Goal: Transaction & Acquisition: Purchase product/service

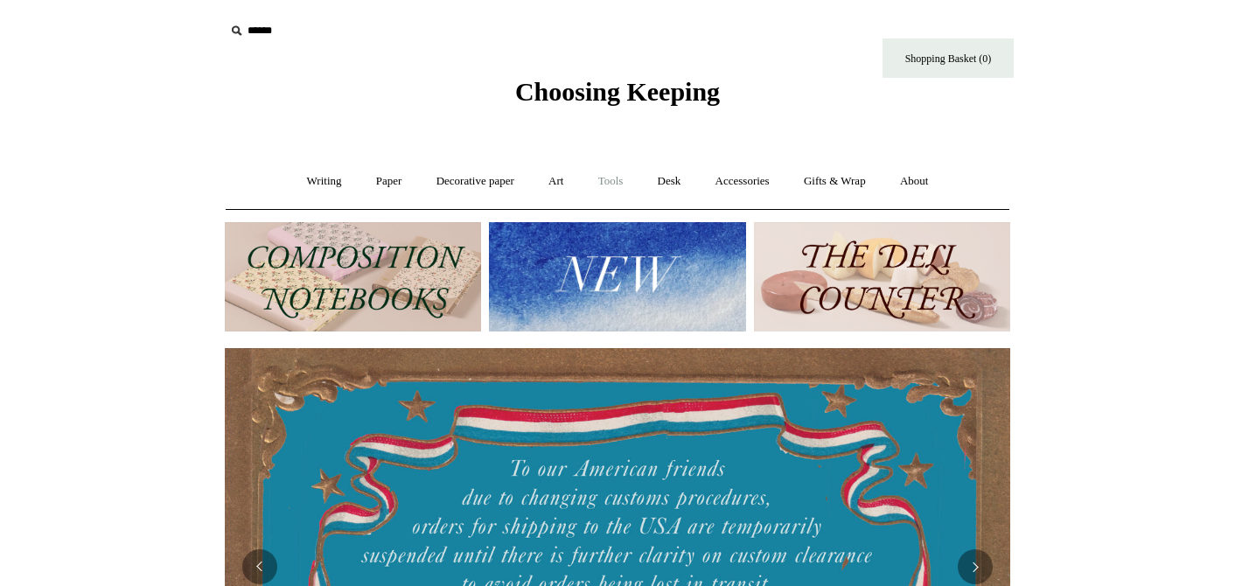
click at [607, 185] on link "Tools +" at bounding box center [610, 181] width 57 height 46
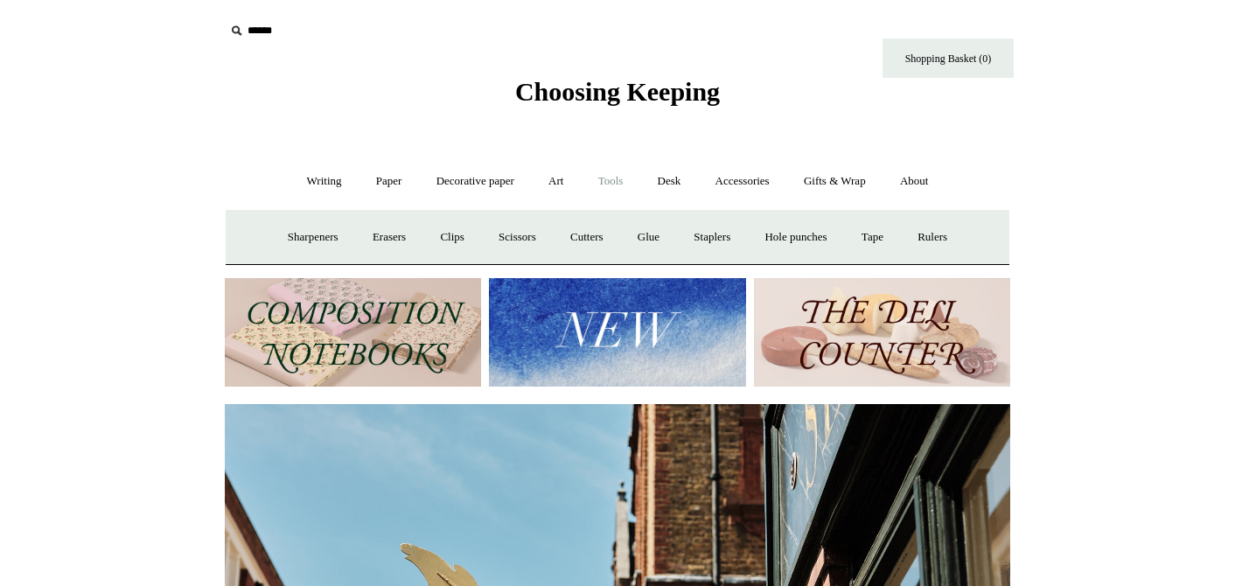
scroll to position [0, 785]
click at [296, 185] on link "Writing +" at bounding box center [324, 181] width 66 height 46
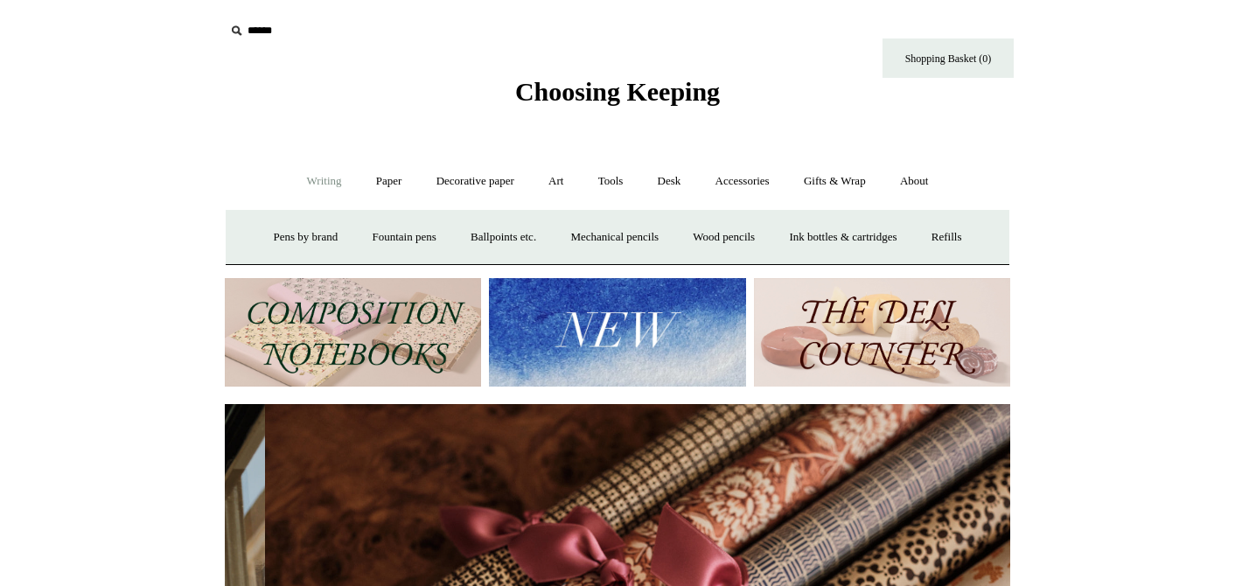
scroll to position [0, 1571]
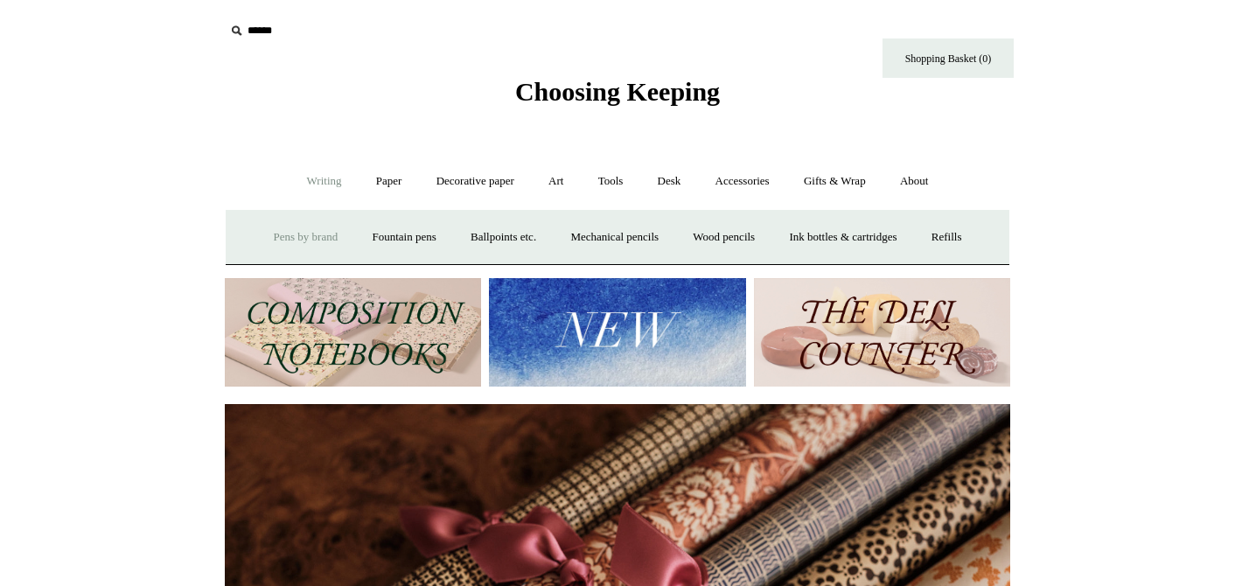
click at [278, 233] on link "Pens by brand +" at bounding box center [306, 237] width 96 height 46
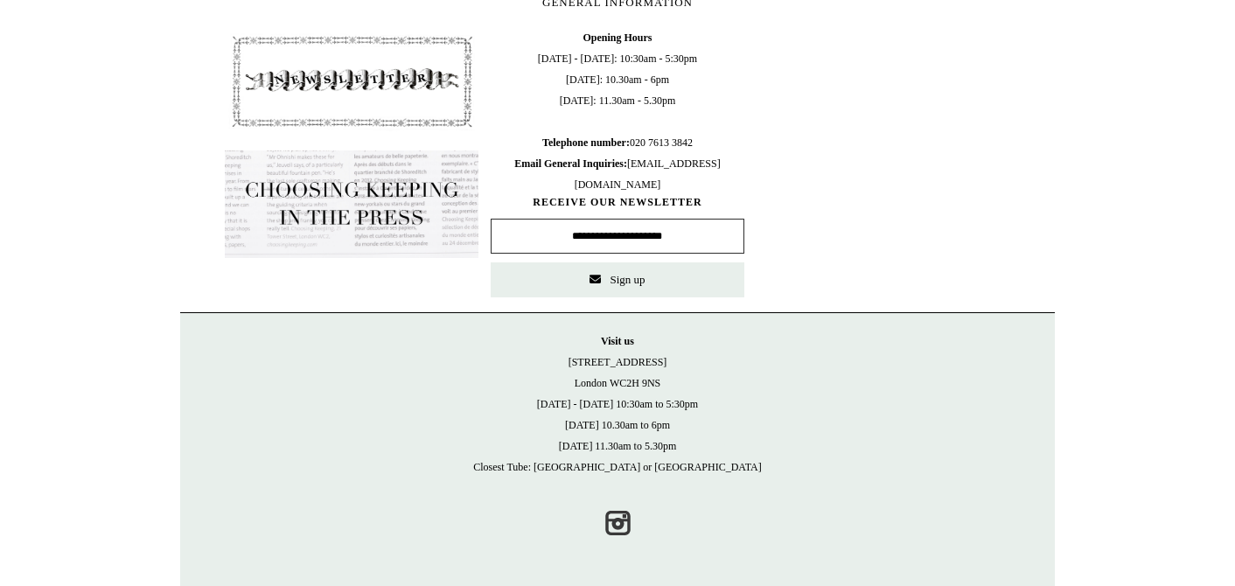
scroll to position [0, 0]
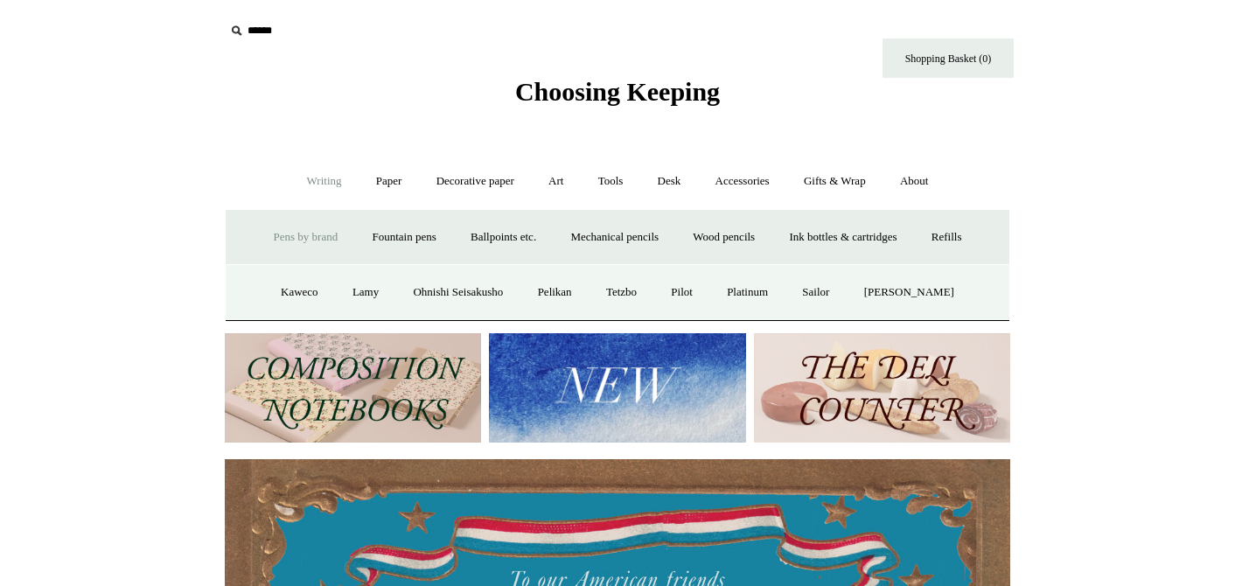
click at [288, 229] on link "Pens by brand -" at bounding box center [306, 237] width 96 height 46
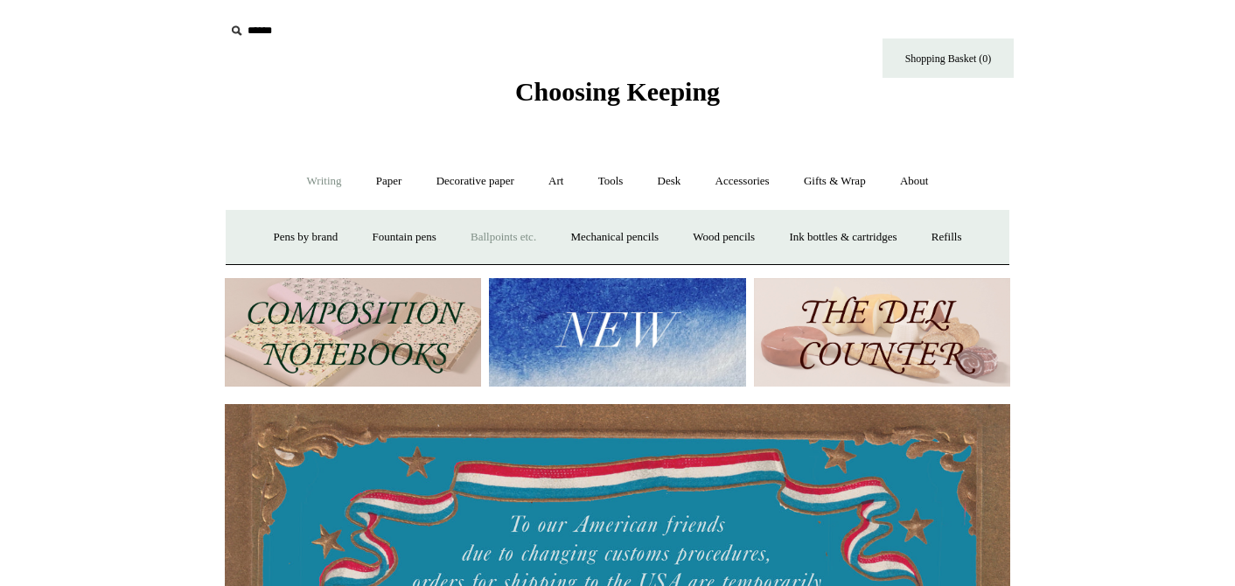
click at [501, 227] on link "Ballpoints etc. +" at bounding box center [503, 237] width 97 height 46
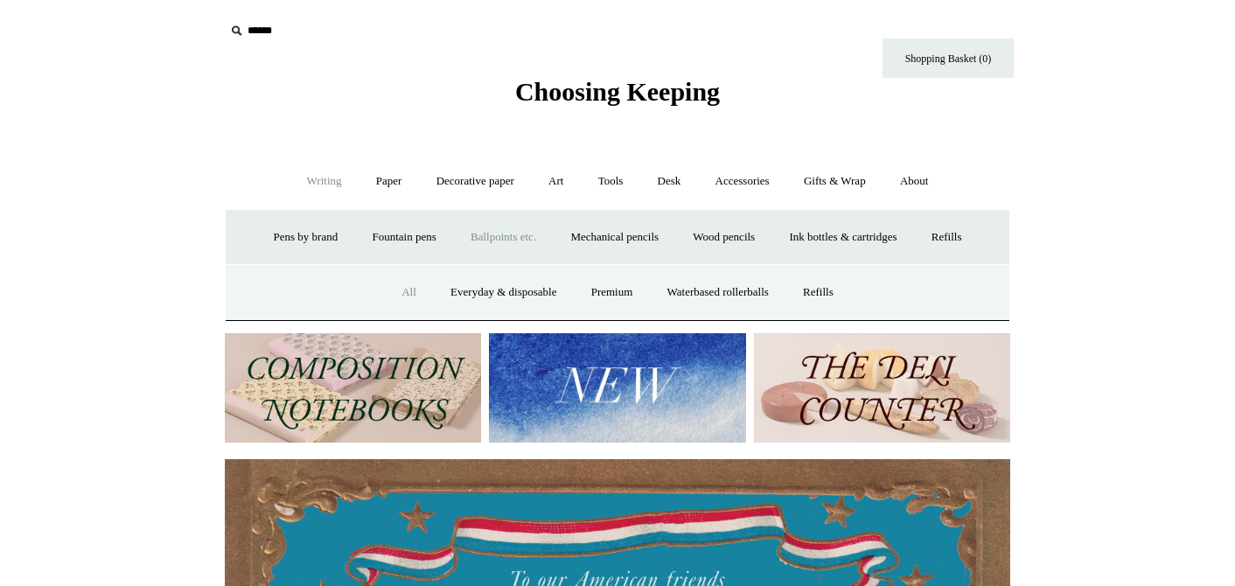
click at [399, 287] on link "All" at bounding box center [409, 292] width 46 height 46
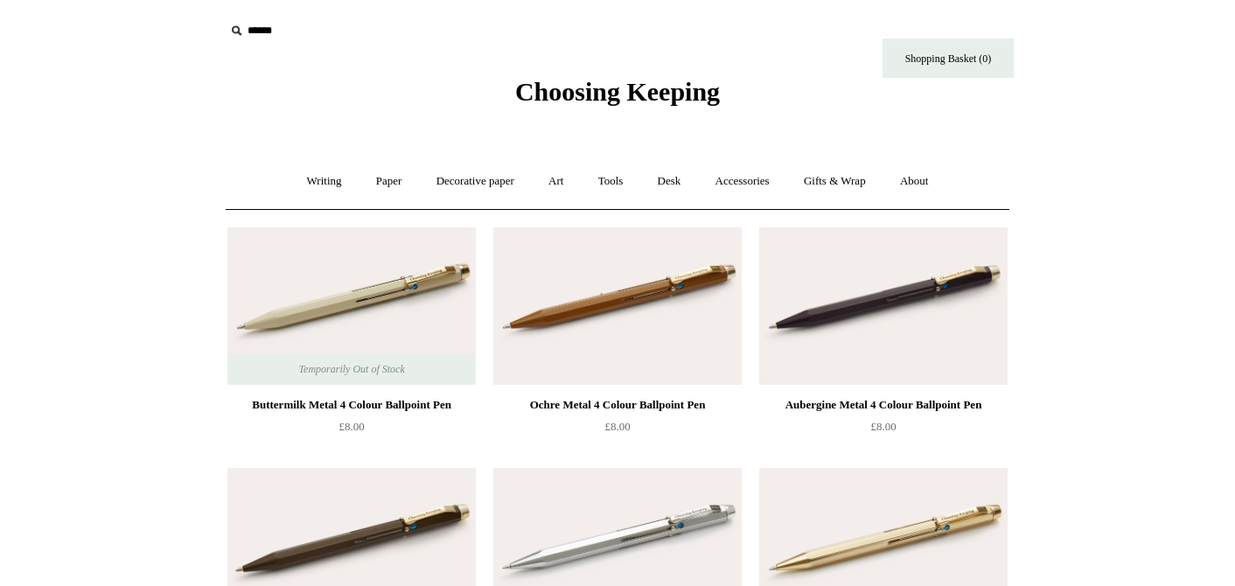
click at [264, 35] on input "text" at bounding box center [332, 31] width 215 height 32
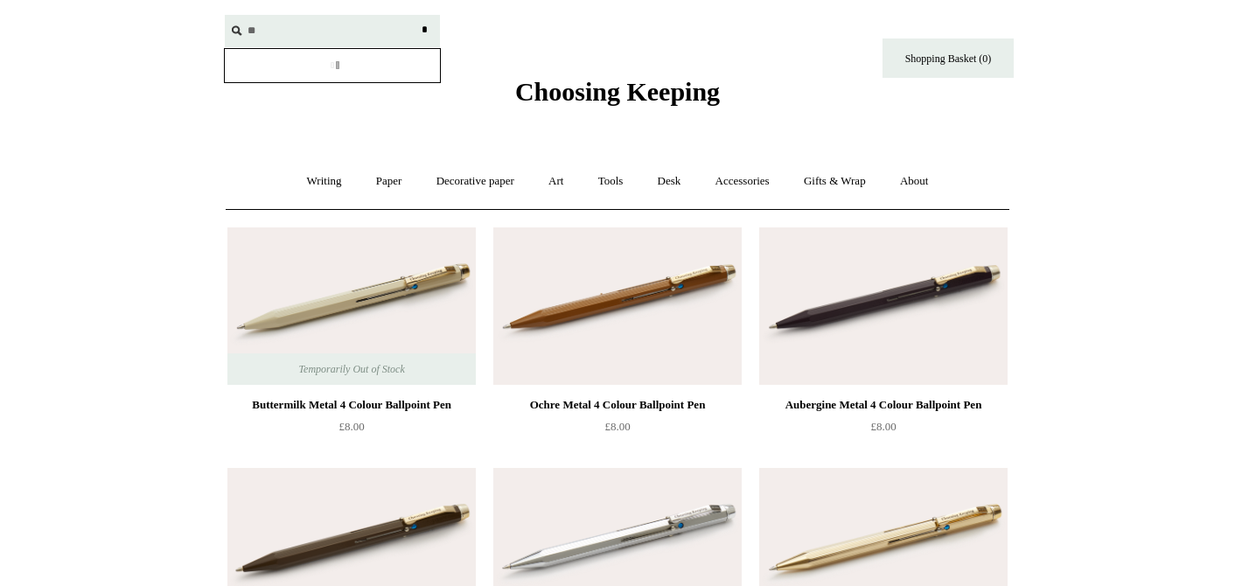
type input "*"
type input "*****"
click at [415, 15] on input "*" at bounding box center [423, 30] width 17 height 31
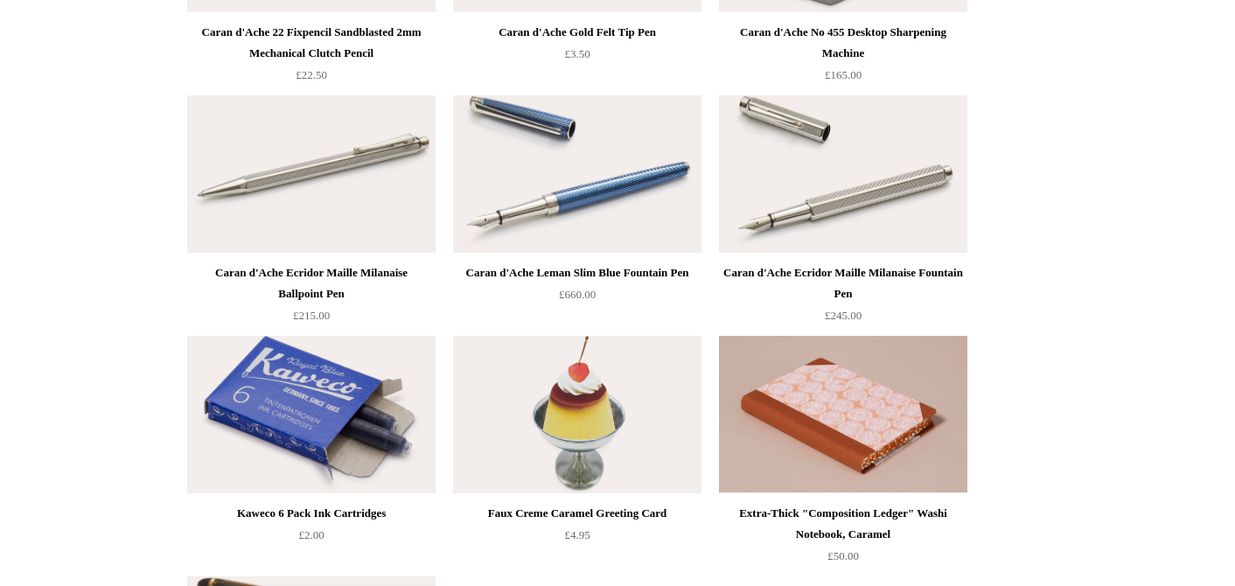
scroll to position [112, 0]
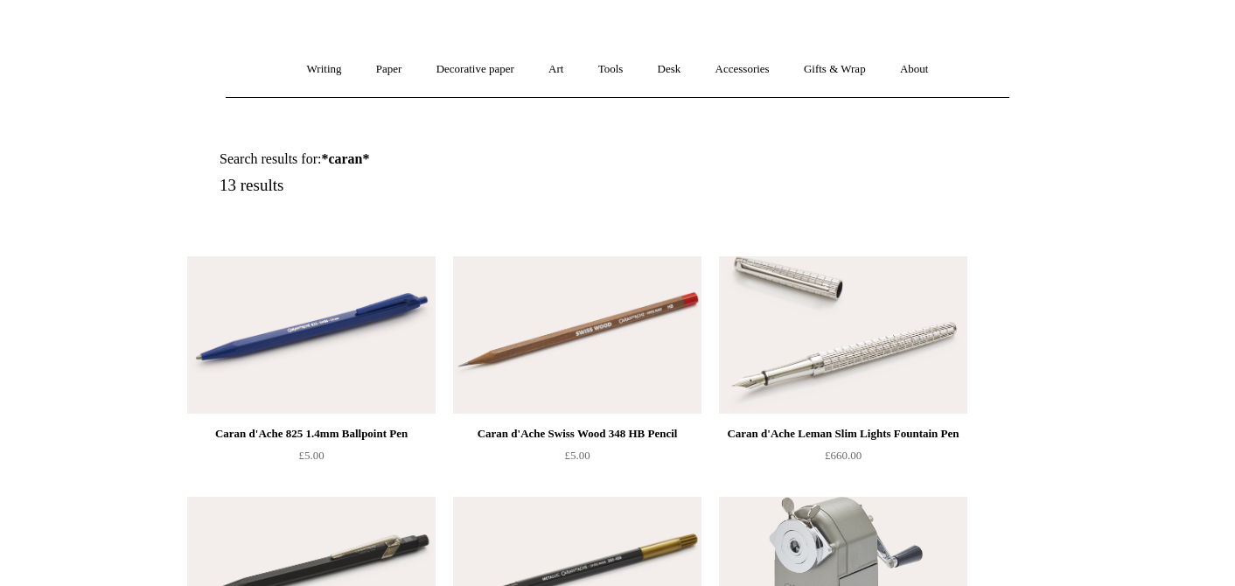
click at [337, 363] on img at bounding box center [311, 334] width 248 height 157
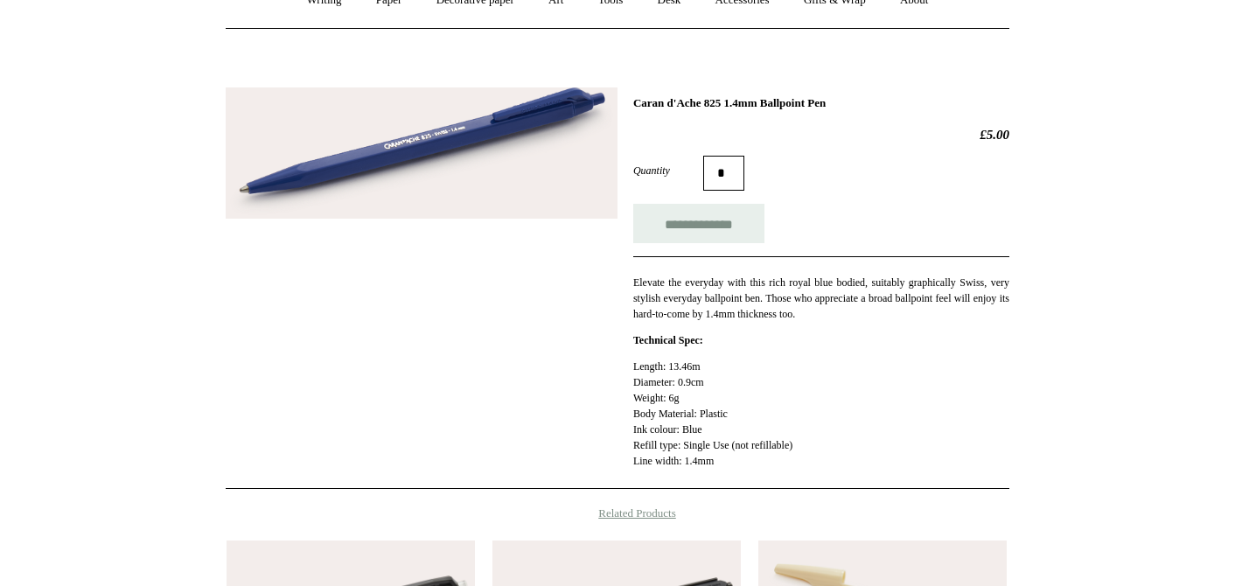
scroll to position [164, 0]
